Goal: Information Seeking & Learning: Learn about a topic

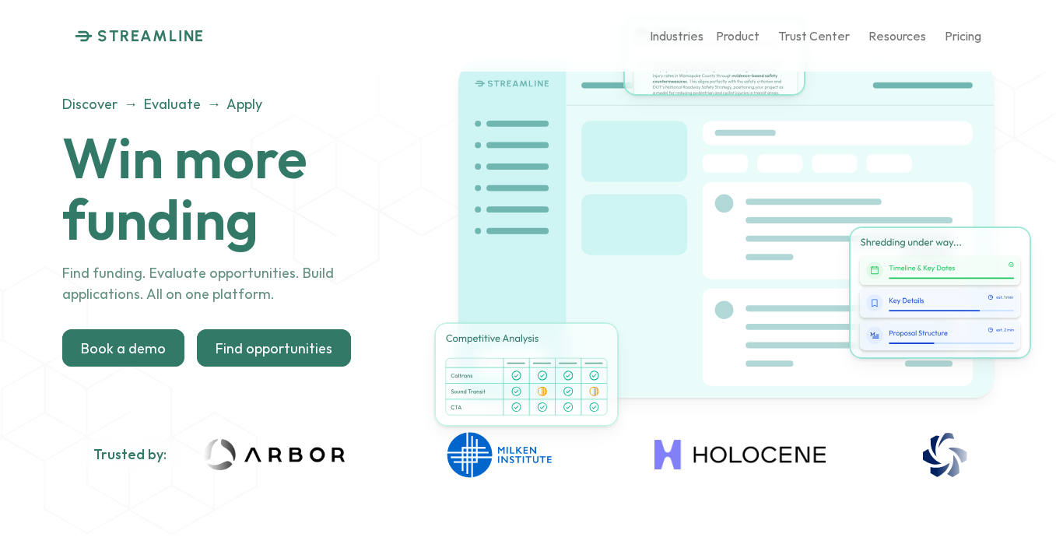
click at [263, 353] on p "Find opportunities" at bounding box center [274, 348] width 117 height 17
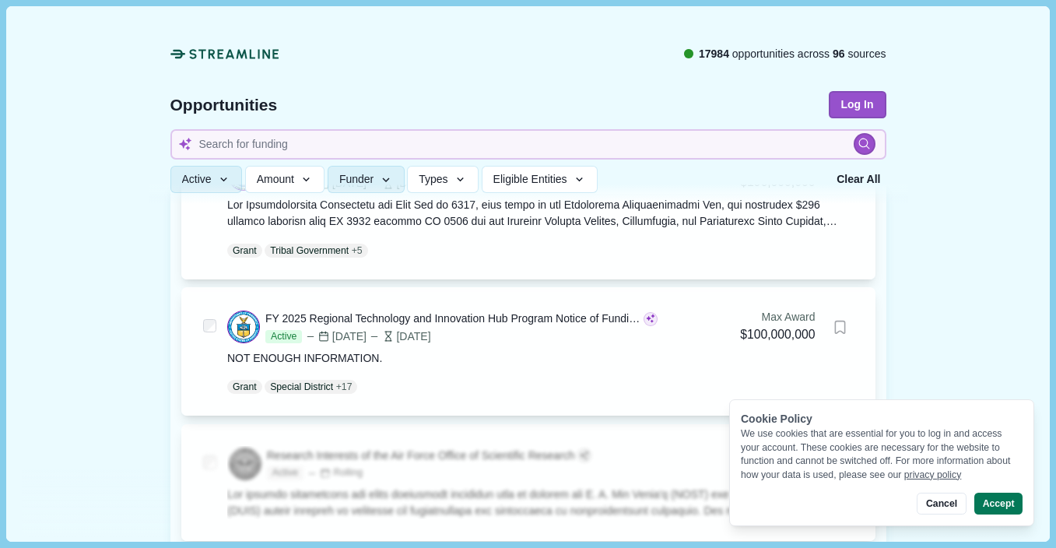
scroll to position [1420, 0]
click at [387, 184] on icon "button" at bounding box center [386, 181] width 14 height 14
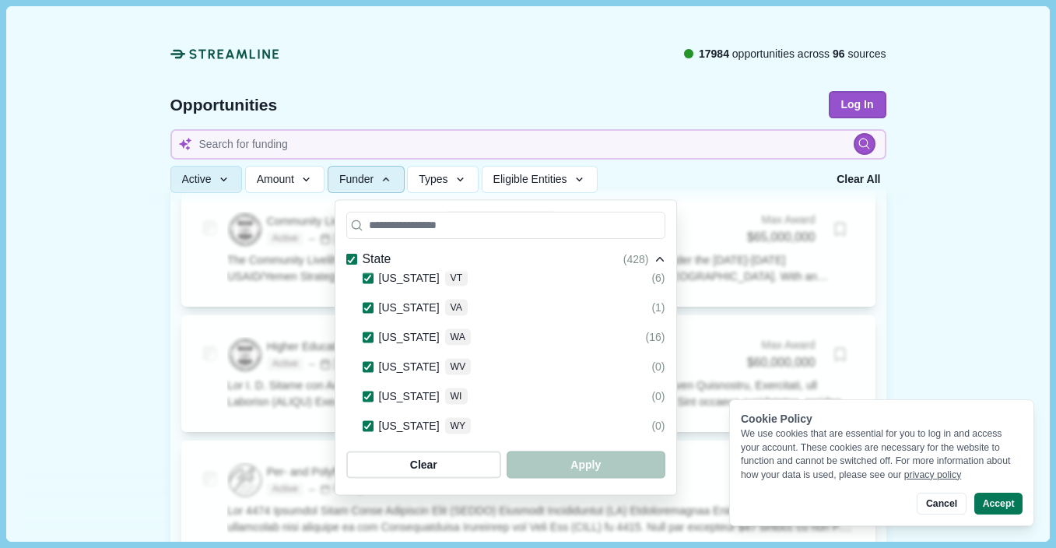
scroll to position [2693, 0]
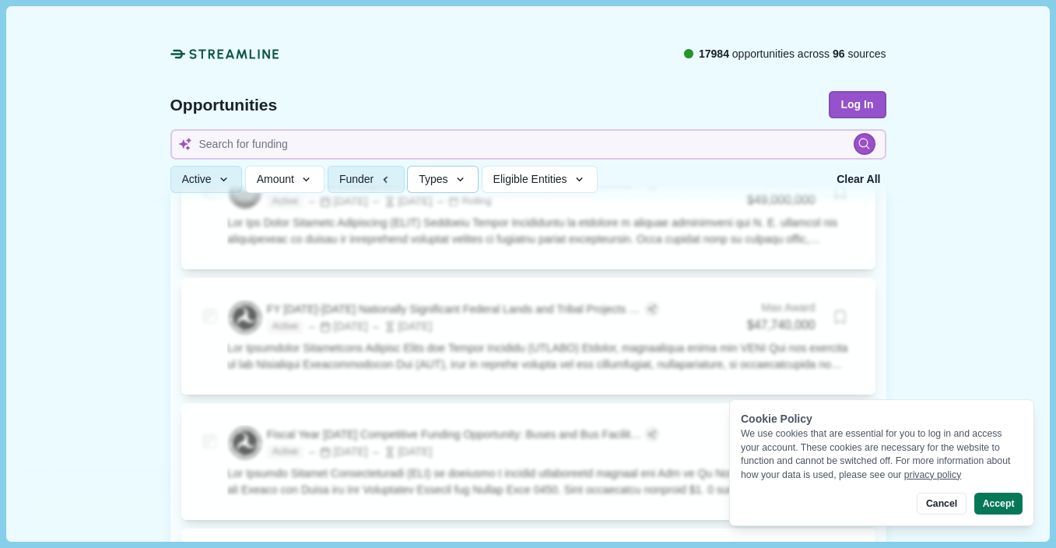
click at [458, 186] on button "Types" at bounding box center [443, 180] width 72 height 27
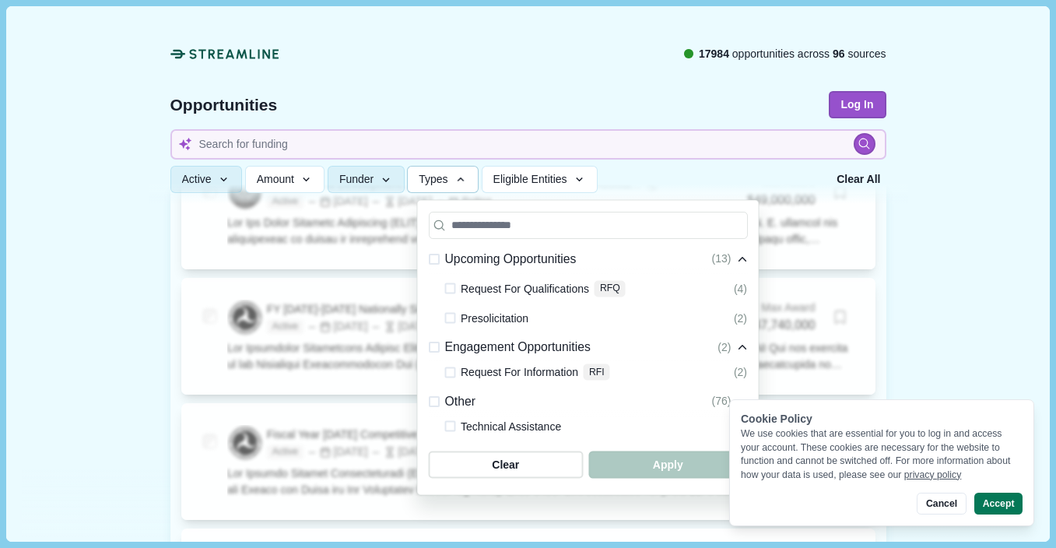
scroll to position [463, 0]
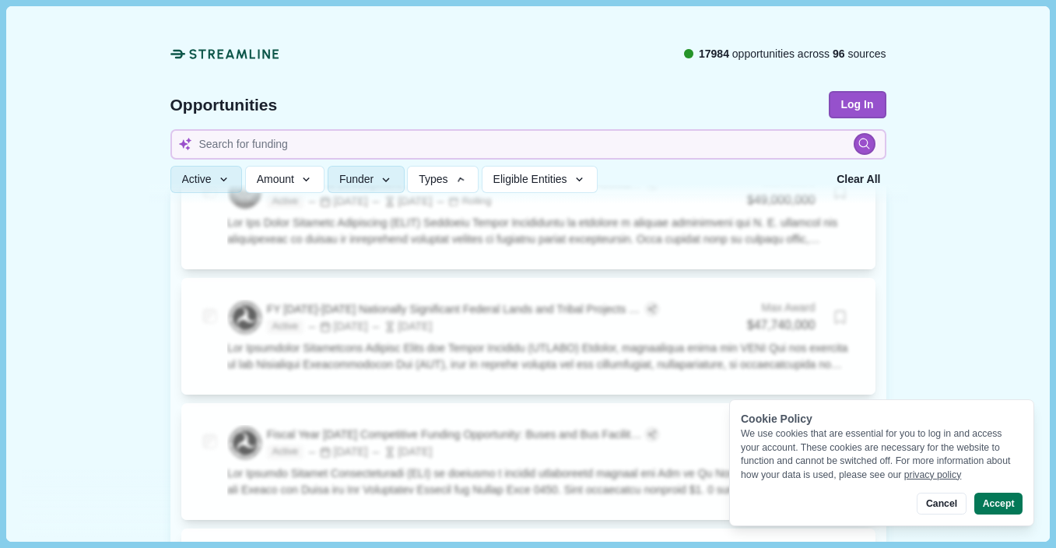
click at [473, 88] on div at bounding box center [529, 104] width 760 height 199
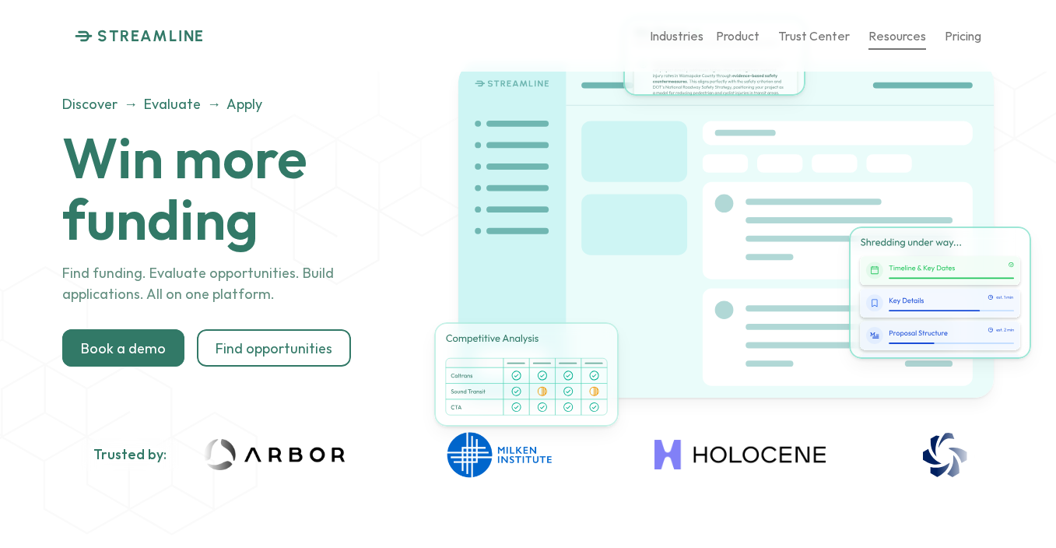
click at [900, 43] on p "Resources" at bounding box center [897, 35] width 58 height 15
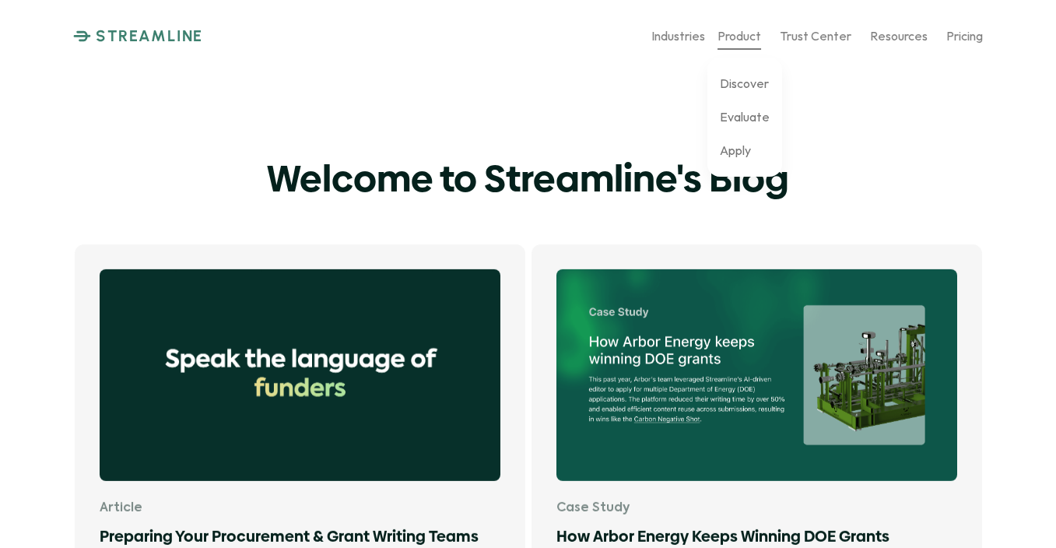
click at [743, 36] on p "Product" at bounding box center [740, 35] width 44 height 15
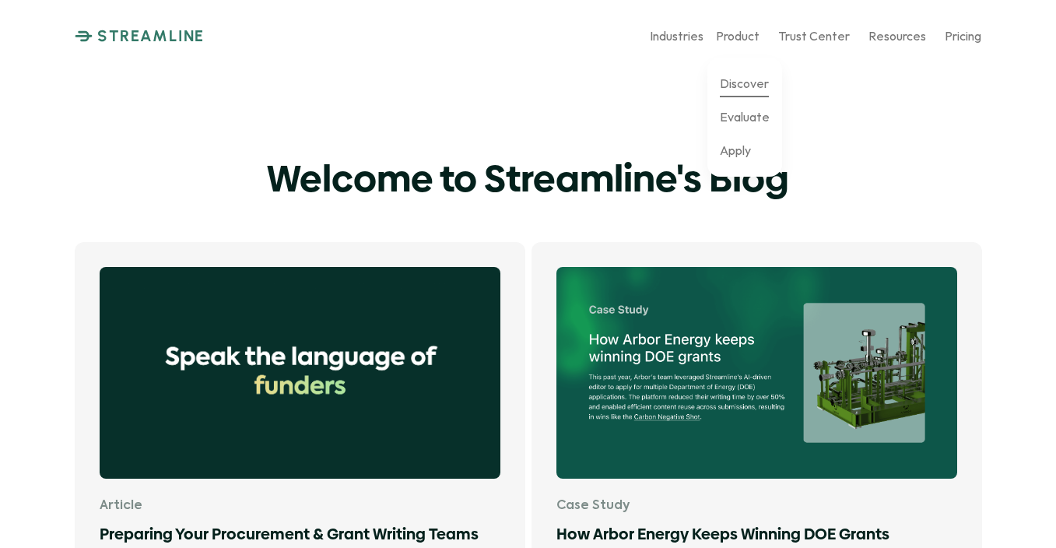
click at [751, 90] on p "Discover" at bounding box center [744, 82] width 49 height 15
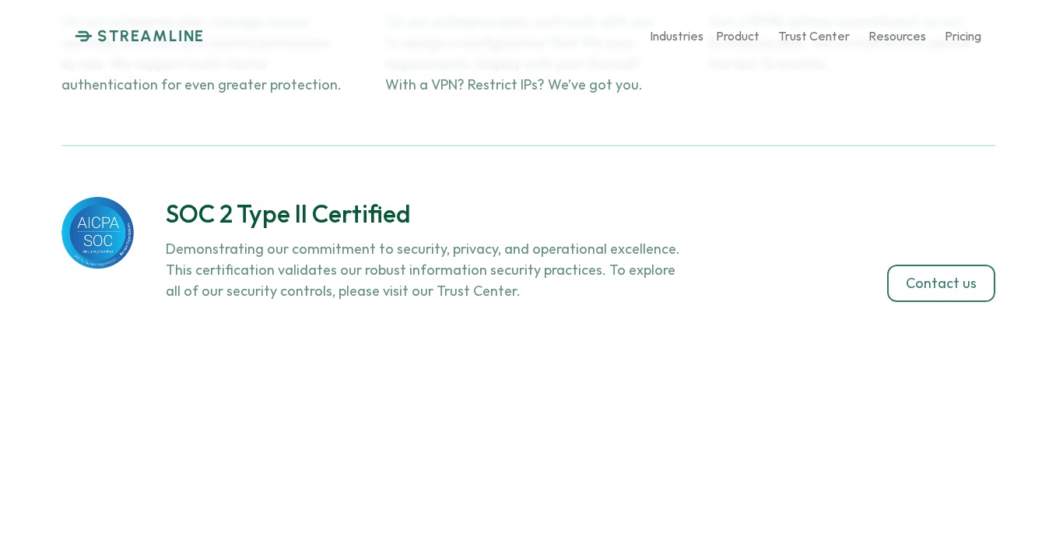
scroll to position [5184, 0]
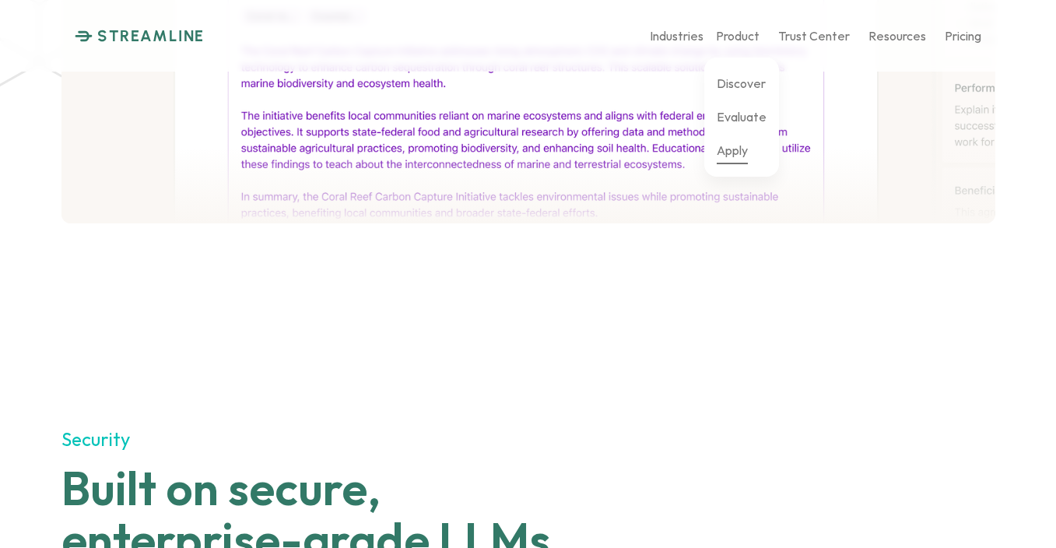
click at [736, 160] on link "Apply" at bounding box center [732, 150] width 31 height 27
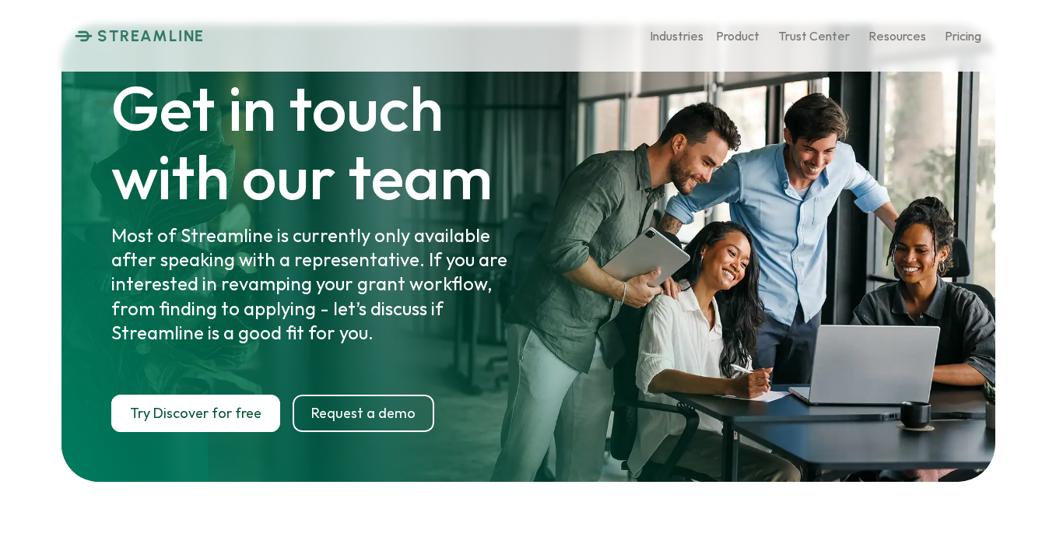
scroll to position [7635, 0]
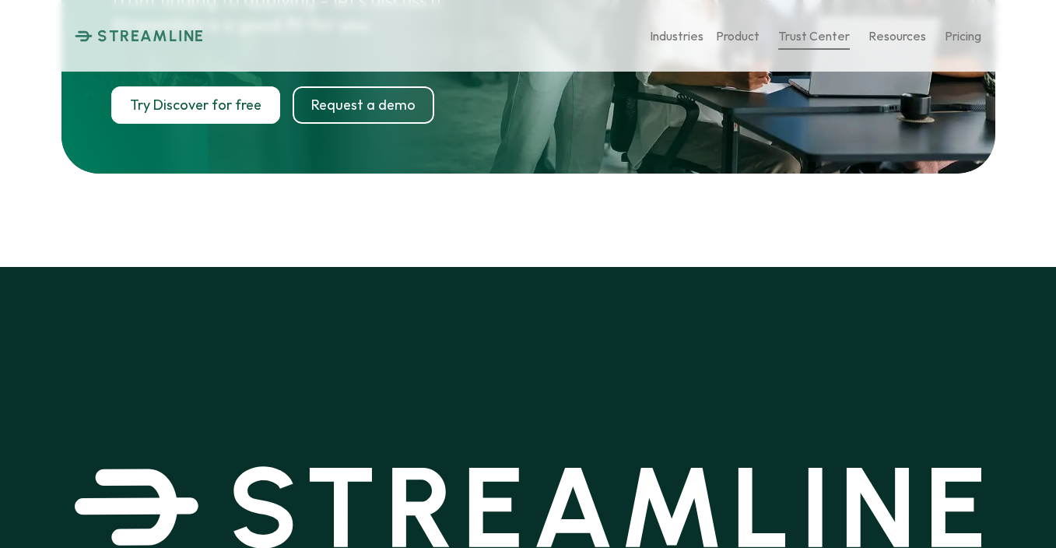
click at [824, 31] on p "Trust Center" at bounding box center [814, 35] width 72 height 15
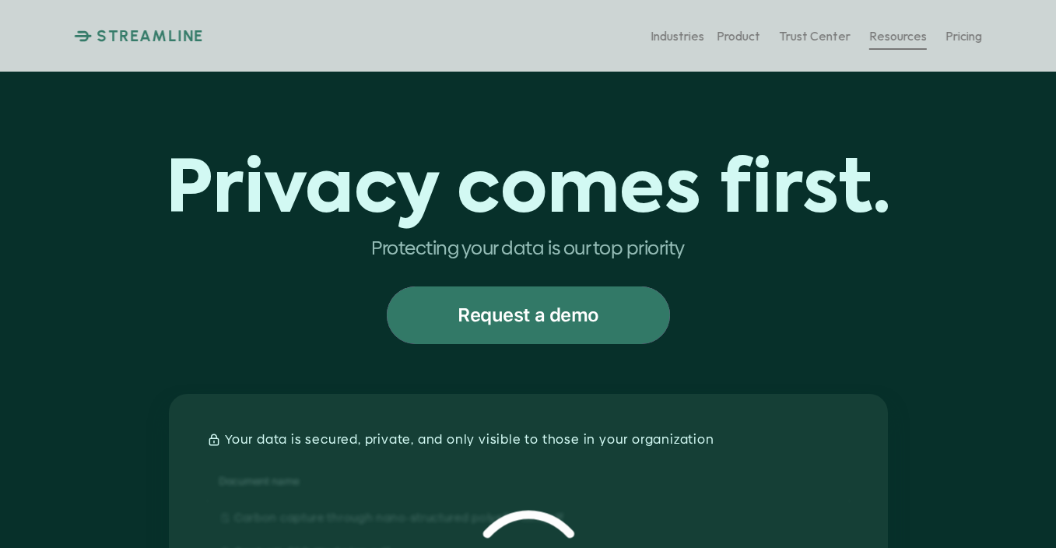
click at [908, 38] on p "Resources" at bounding box center [898, 35] width 58 height 15
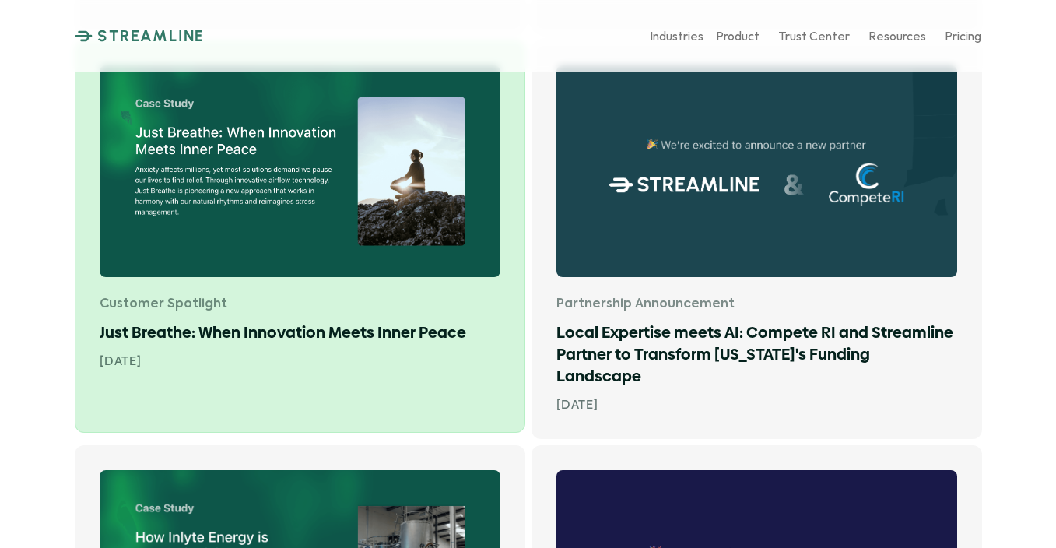
scroll to position [602, 0]
